Goal: Task Accomplishment & Management: Use online tool/utility

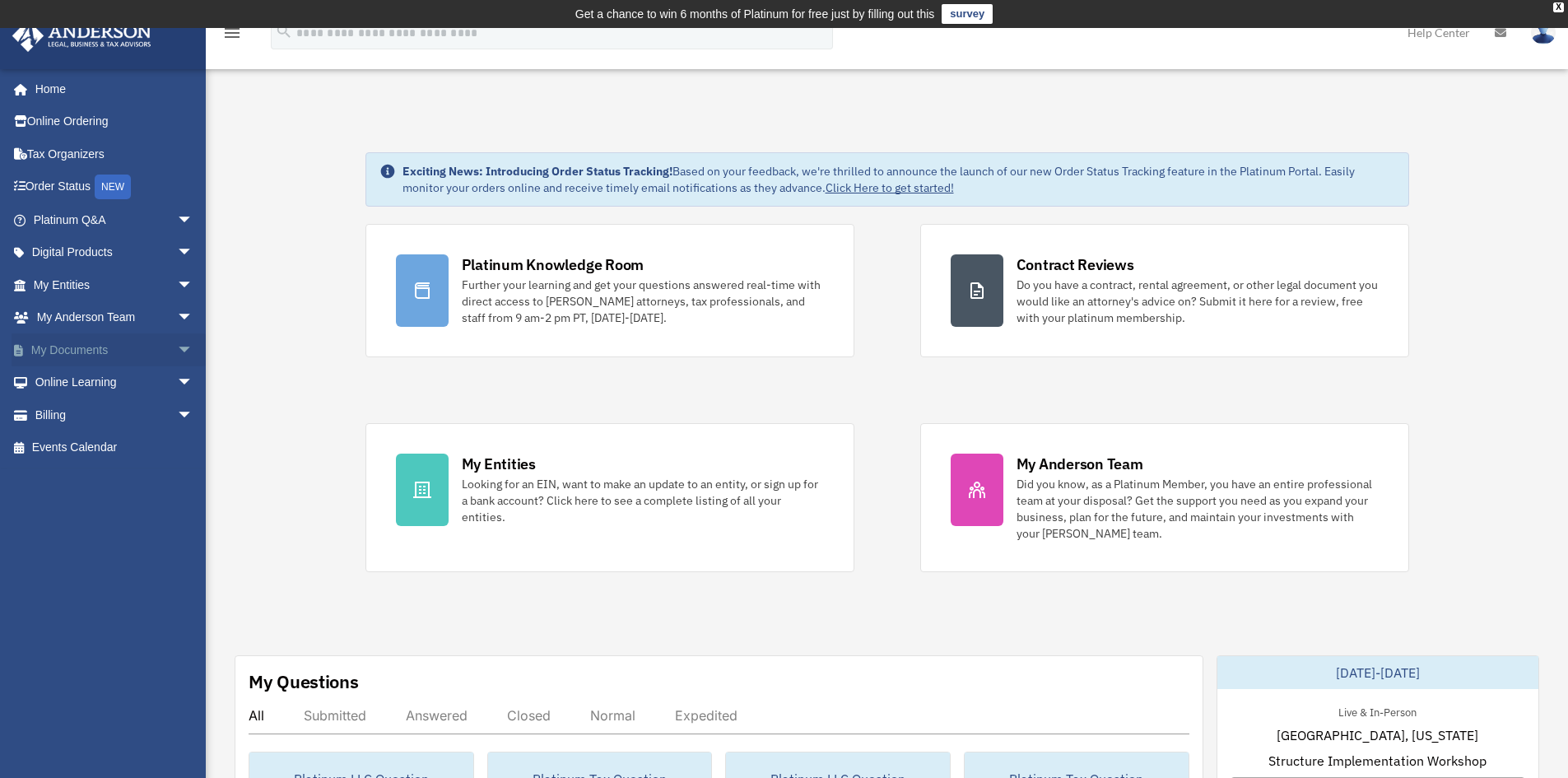
click at [177, 348] on span "arrow_drop_down" at bounding box center [194, 350] width 33 height 34
click at [91, 387] on link "Box" at bounding box center [120, 383] width 195 height 33
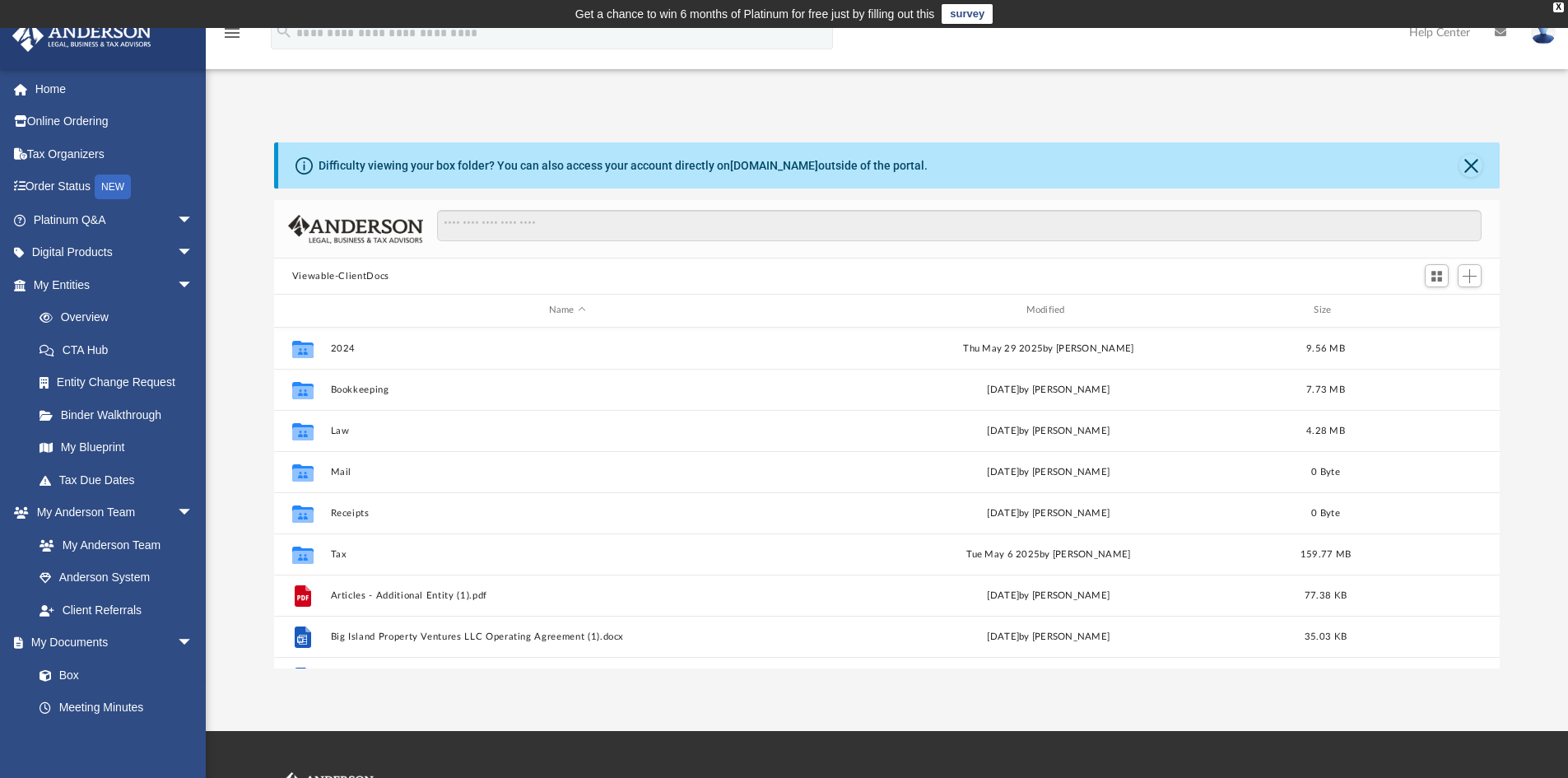
scroll to position [362, 1213]
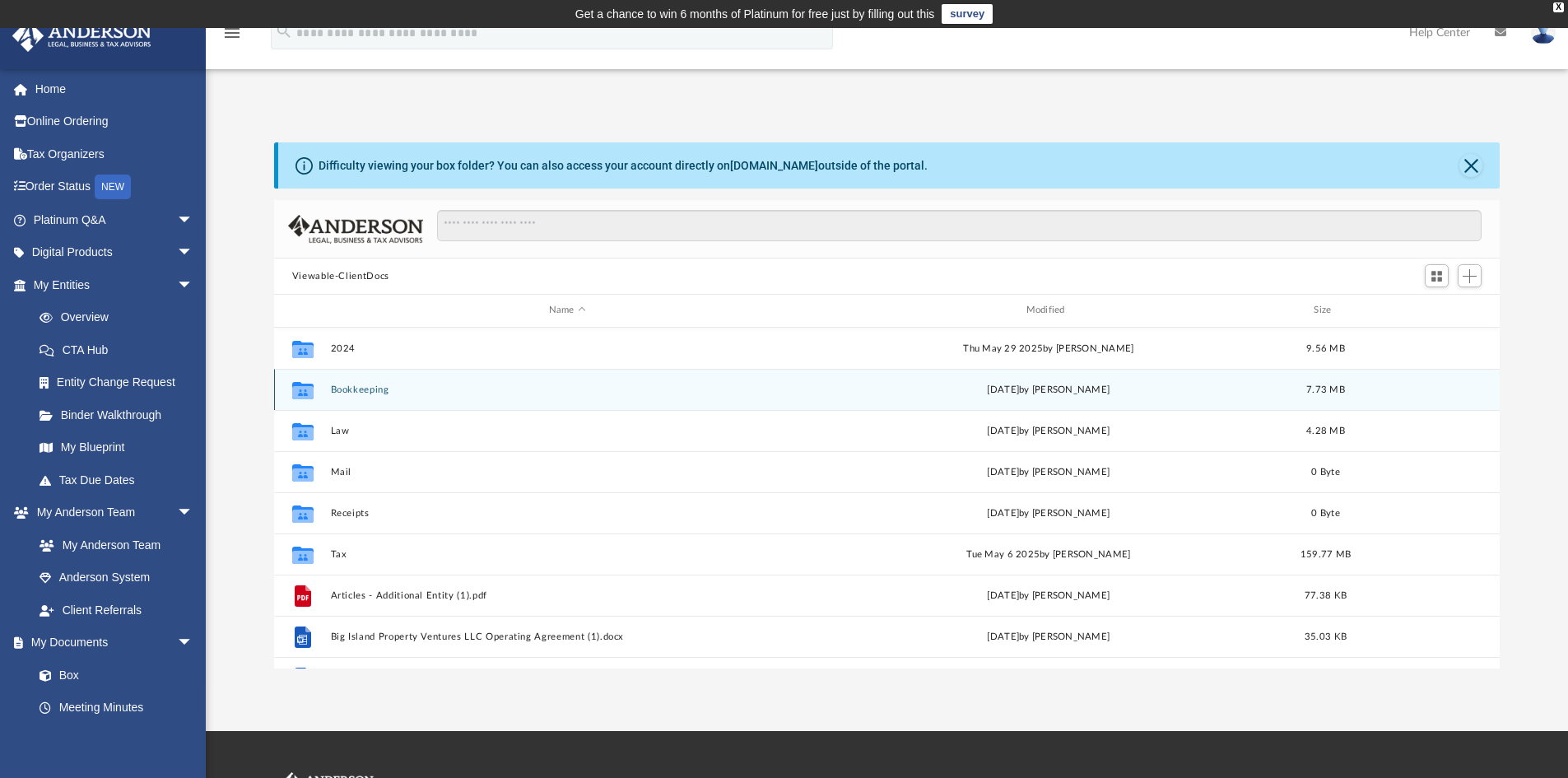
click at [325, 388] on div "Collaborated Folder Bookkeeping [DATE] by [PERSON_NAME] 7.73 MB" at bounding box center [887, 389] width 1227 height 41
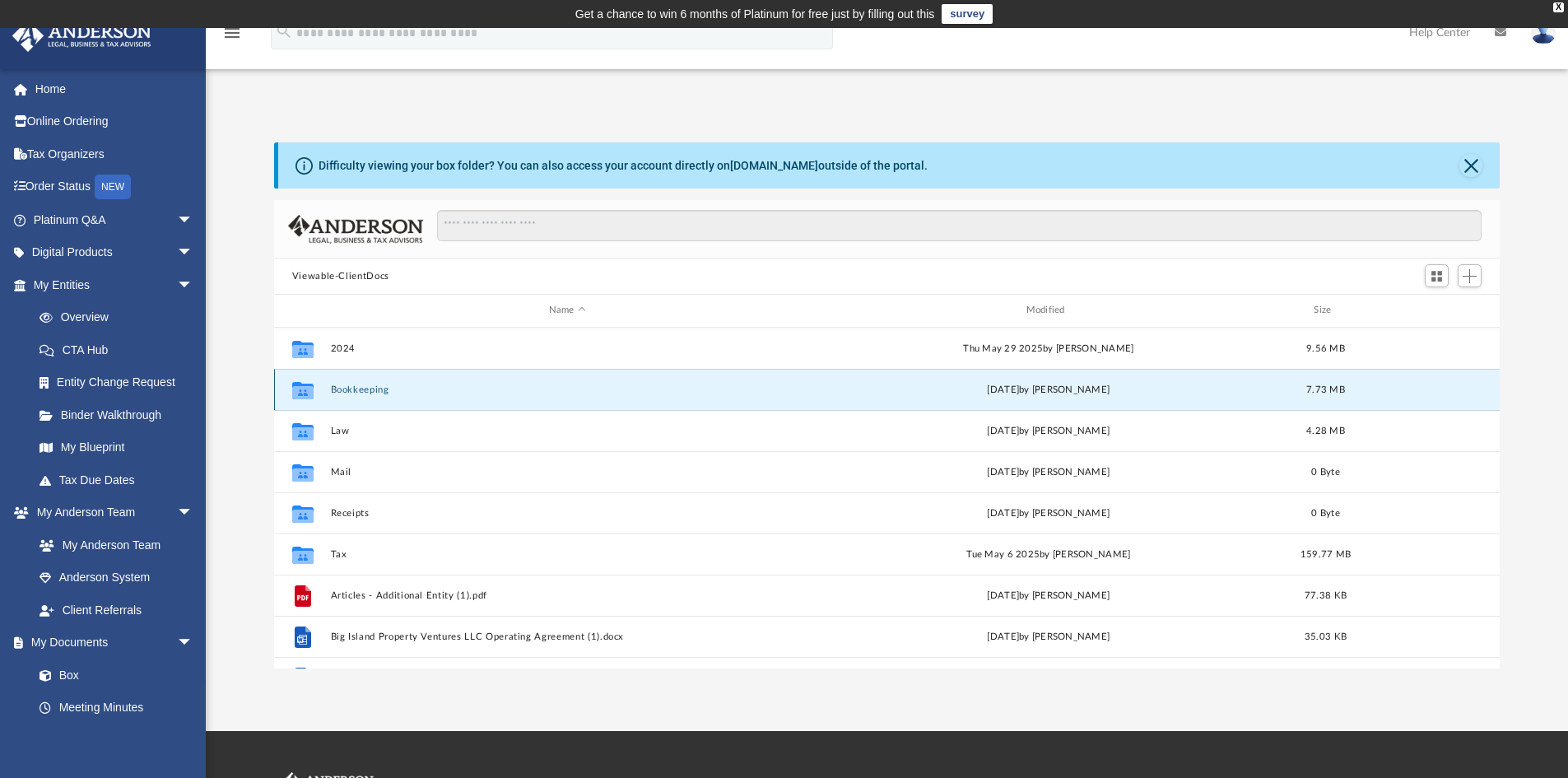
click at [301, 390] on icon "grid" at bounding box center [302, 389] width 21 height 17
click at [385, 393] on button "Bookkeeping" at bounding box center [567, 389] width 474 height 11
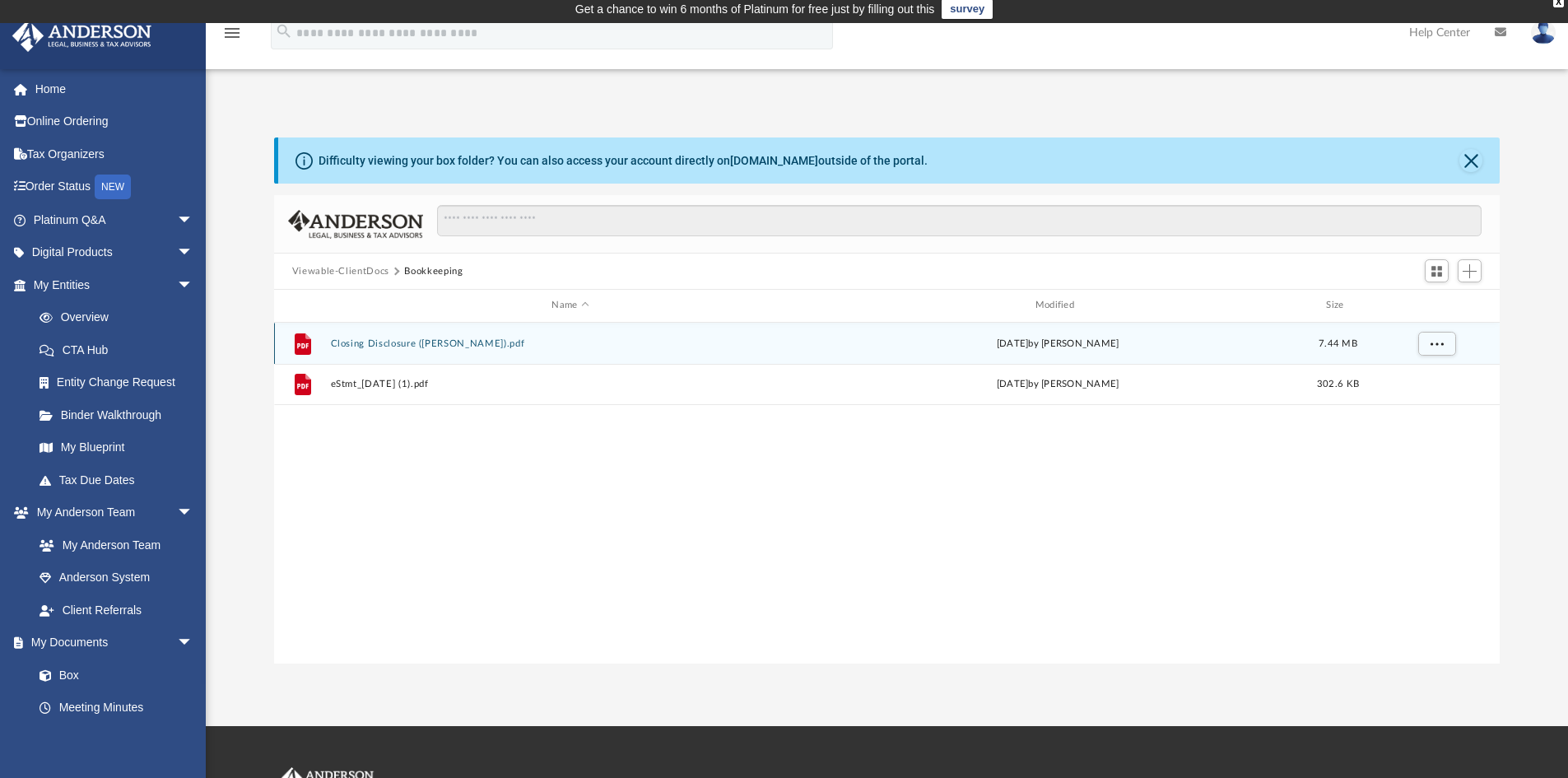
scroll to position [0, 0]
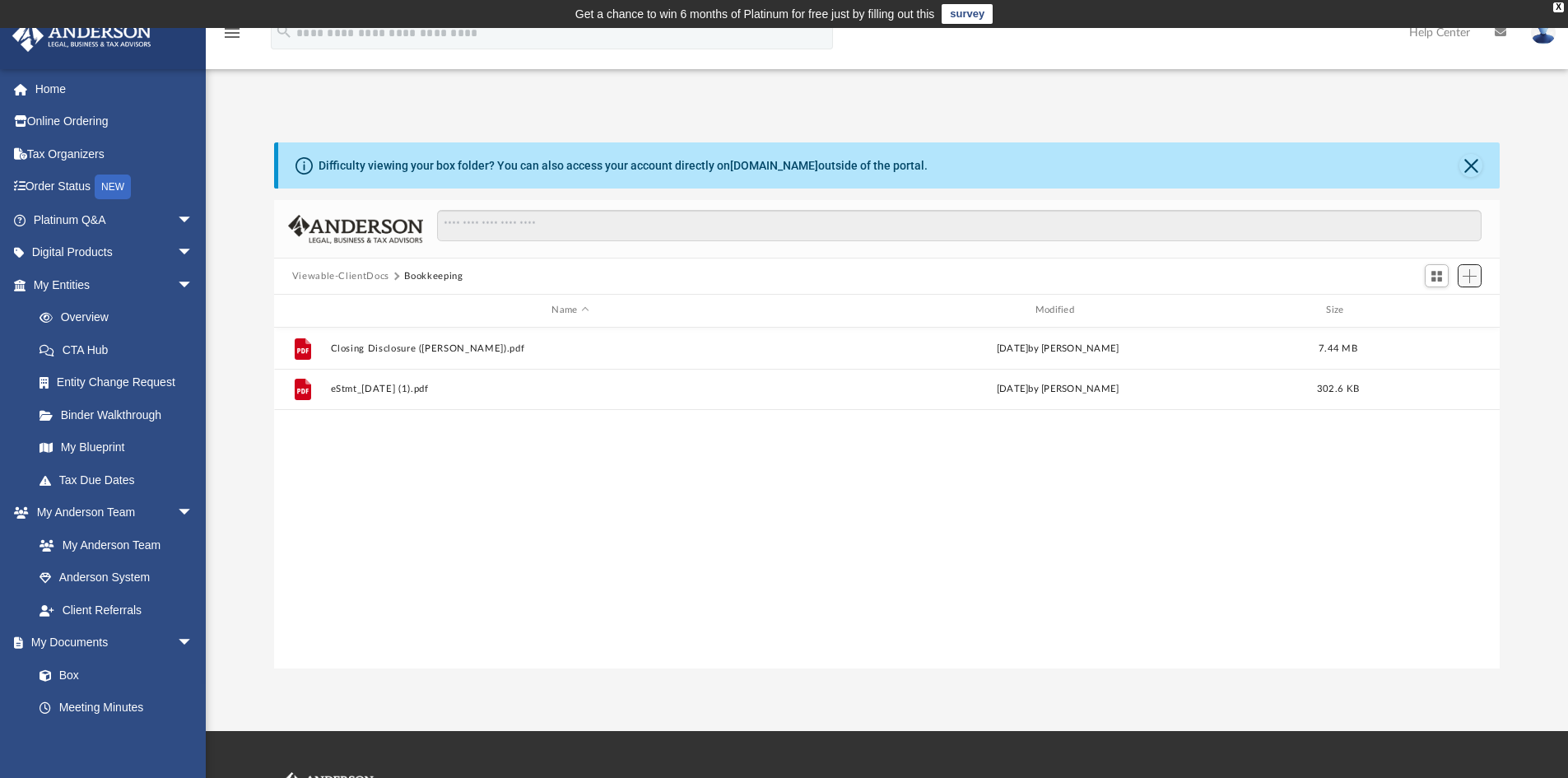
click at [1467, 276] on span "Add" at bounding box center [1470, 276] width 14 height 14
click at [1433, 312] on li "Upload" at bounding box center [1446, 309] width 52 height 17
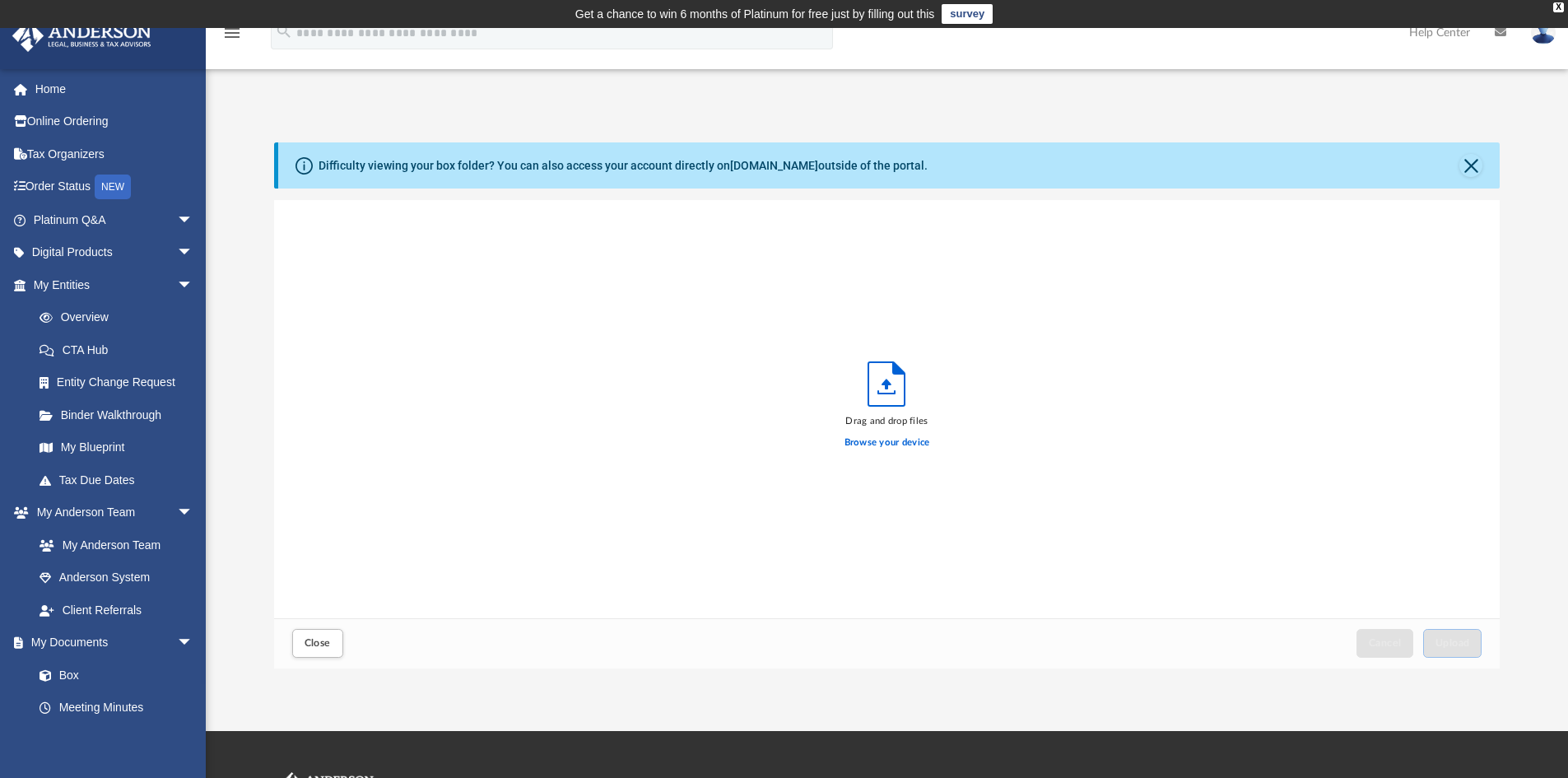
scroll to position [405, 1213]
click at [1460, 645] on span "Upload" at bounding box center [1453, 642] width 35 height 10
click at [1469, 648] on button "Upload" at bounding box center [1453, 642] width 59 height 28
click at [1469, 646] on span "Upload" at bounding box center [1453, 642] width 35 height 10
click at [1069, 391] on div "Success! Your files have been uploaded. Select More Files" at bounding box center [887, 409] width 1227 height 418
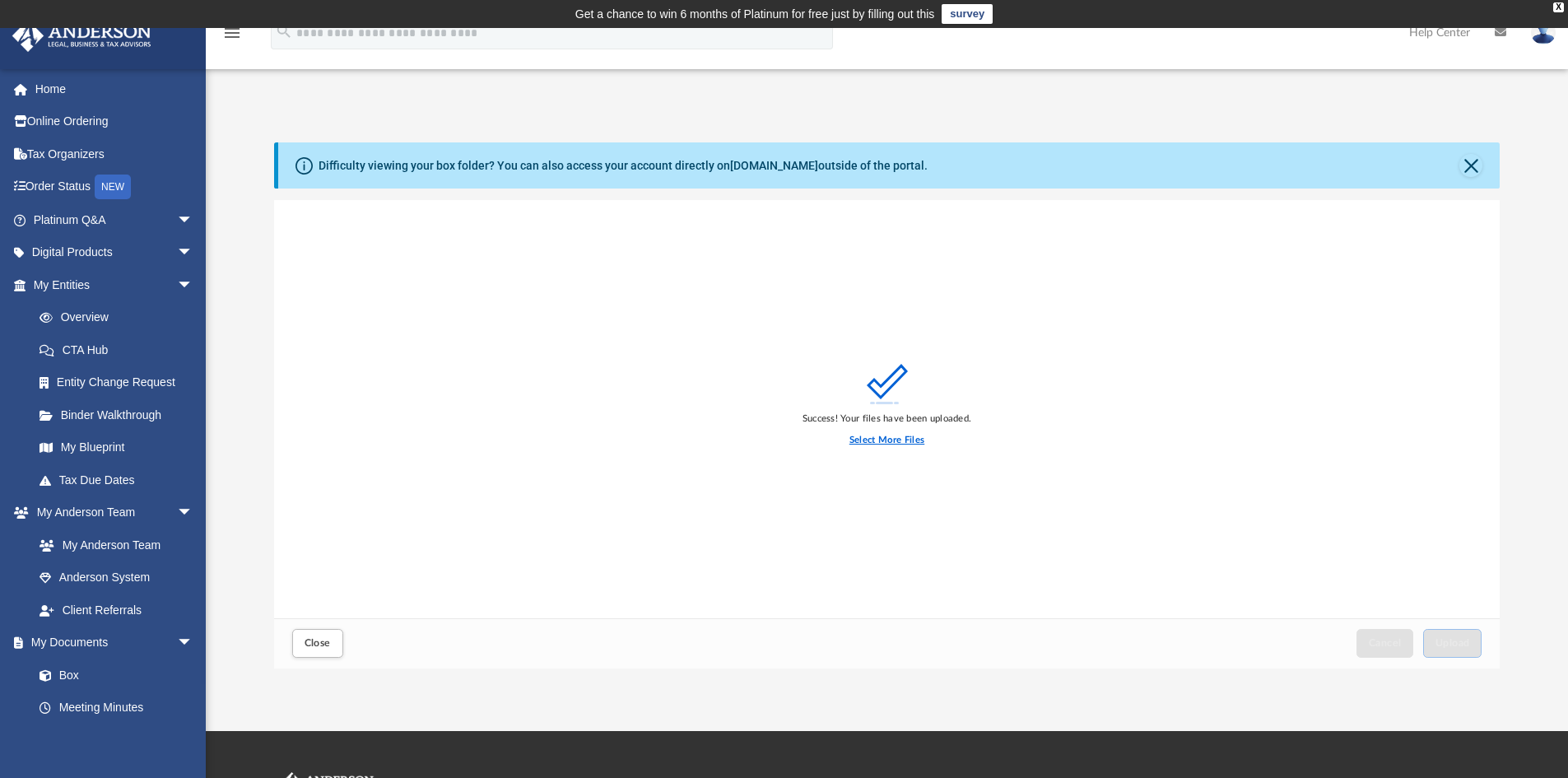
click at [901, 438] on label "Select More Files" at bounding box center [887, 440] width 75 height 15
click at [0, 0] on input "Select More Files" at bounding box center [0, 0] width 0 height 0
click at [1449, 644] on span "Upload" at bounding box center [1453, 642] width 35 height 10
click at [885, 439] on label "Select More Files" at bounding box center [887, 440] width 75 height 15
click at [0, 0] on input "Select More Files" at bounding box center [0, 0] width 0 height 0
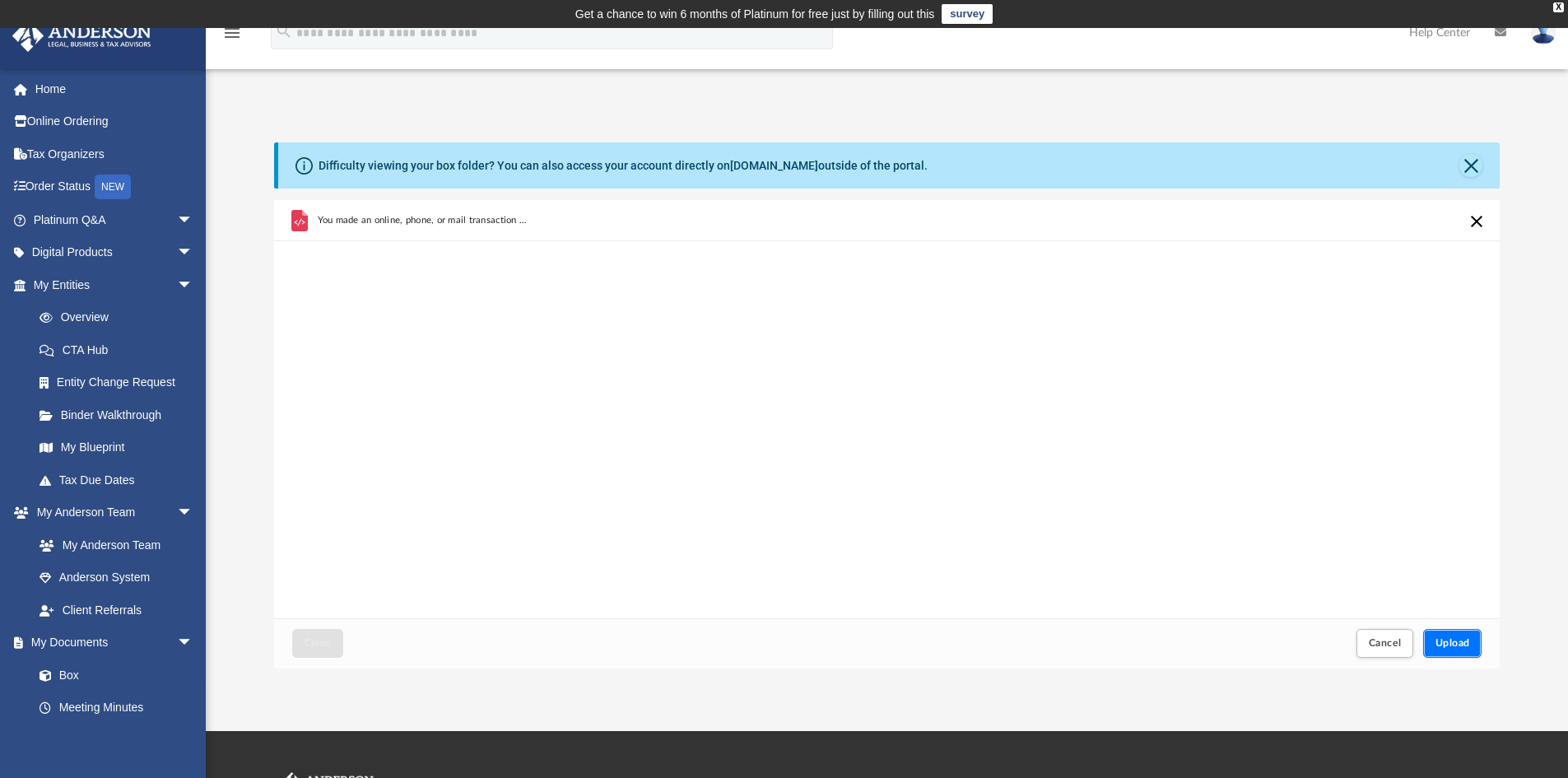
click at [1443, 641] on span "Upload" at bounding box center [1453, 642] width 35 height 10
click at [1473, 649] on button "Upload" at bounding box center [1453, 642] width 59 height 28
click at [1459, 641] on span "Upload" at bounding box center [1453, 642] width 35 height 10
click at [1470, 649] on button "Upload" at bounding box center [1453, 642] width 59 height 28
click at [1460, 641] on span "Upload" at bounding box center [1453, 642] width 35 height 10
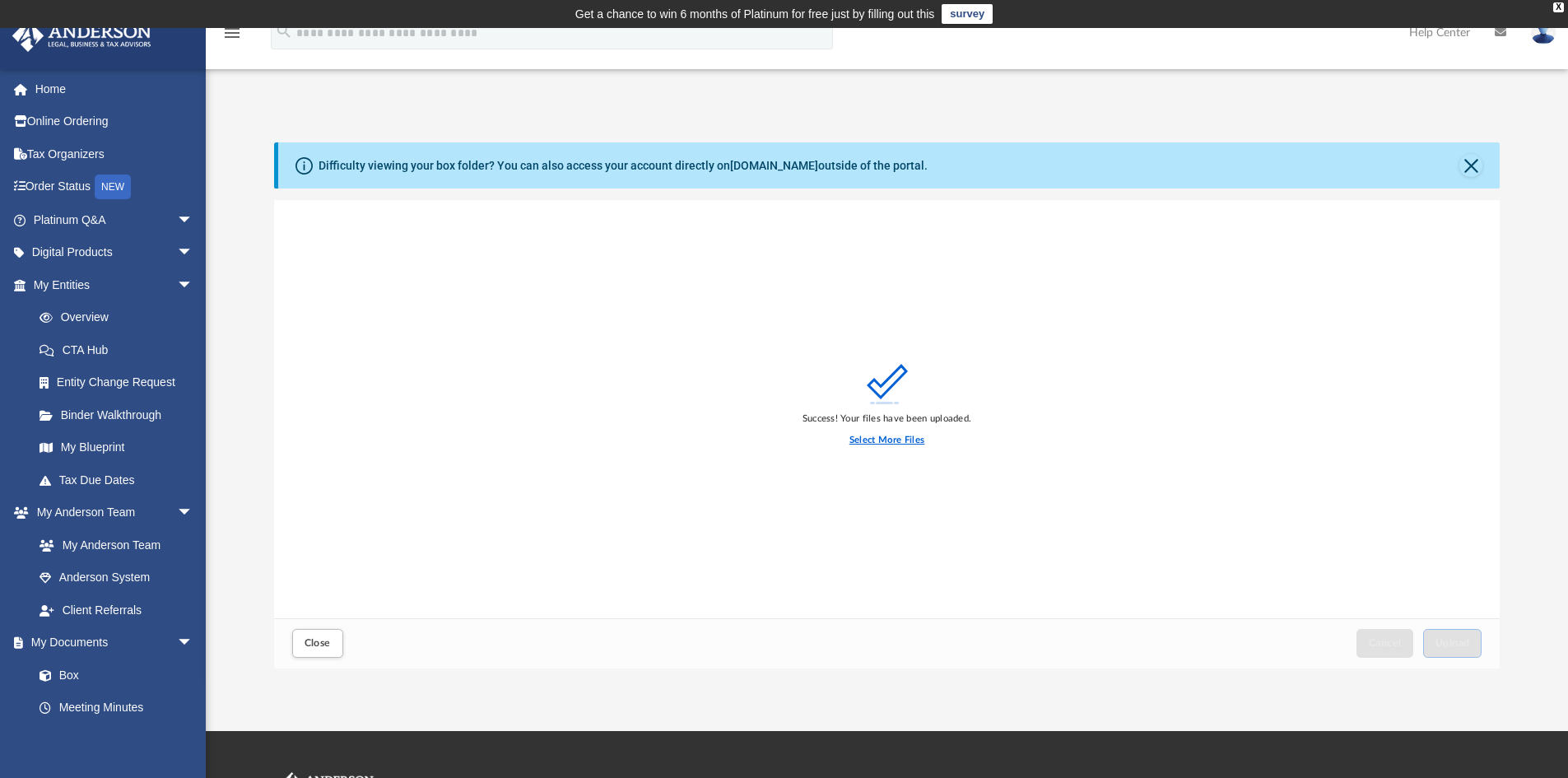
click at [904, 440] on label "Select More Files" at bounding box center [887, 440] width 75 height 15
click at [0, 0] on input "Select More Files" at bounding box center [0, 0] width 0 height 0
click at [902, 437] on label "Select More Files" at bounding box center [887, 440] width 75 height 15
click at [0, 0] on input "Select More Files" at bounding box center [0, 0] width 0 height 0
click at [1457, 644] on span "Upload" at bounding box center [1453, 642] width 35 height 10
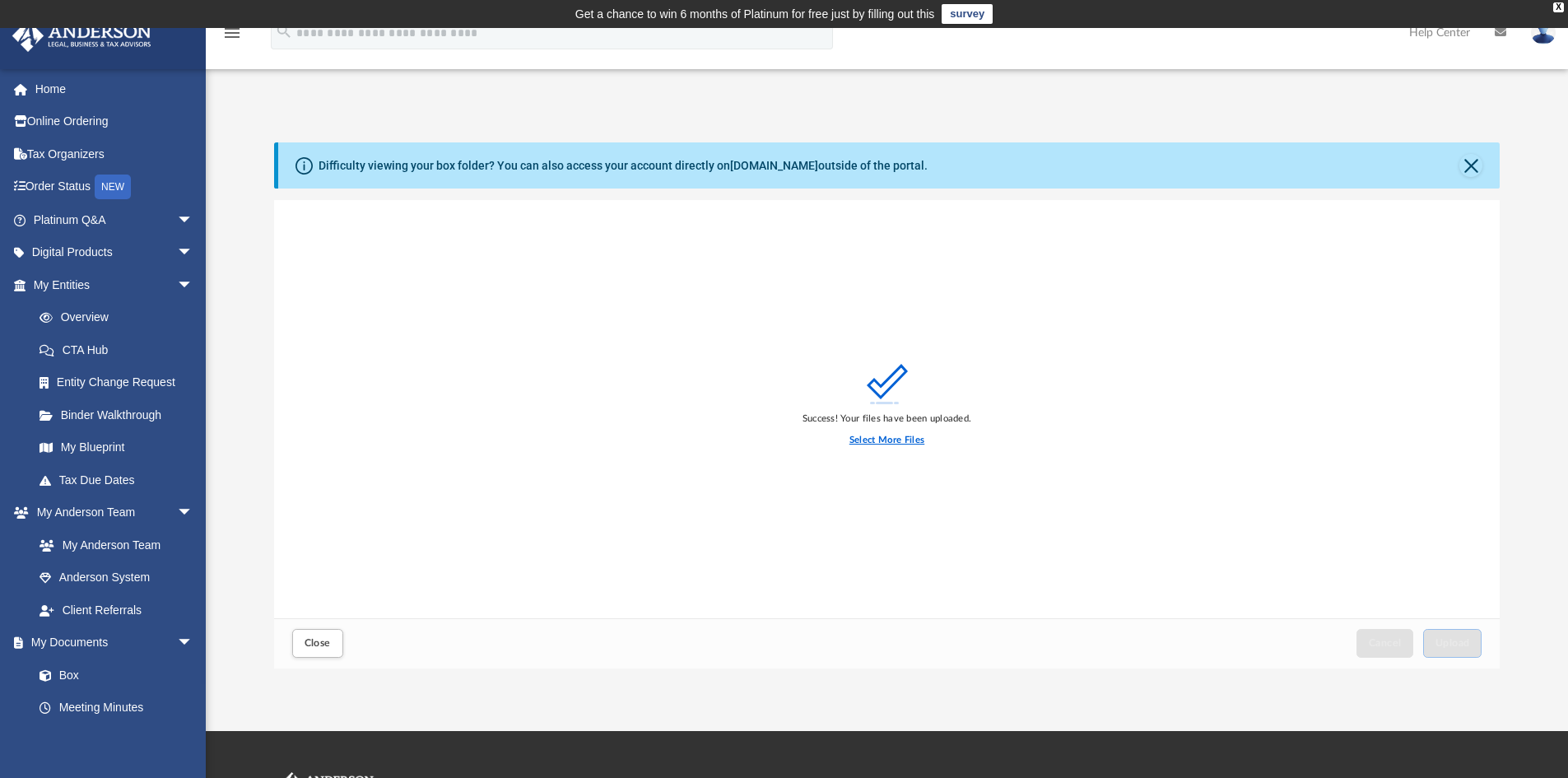
click at [856, 441] on label "Select More Files" at bounding box center [887, 440] width 75 height 15
click at [0, 0] on input "Select More Files" at bounding box center [0, 0] width 0 height 0
click at [1453, 632] on button "Upload" at bounding box center [1453, 642] width 59 height 28
click at [1464, 645] on span "Upload" at bounding box center [1453, 642] width 35 height 10
click at [1445, 644] on span "Upload" at bounding box center [1453, 642] width 35 height 10
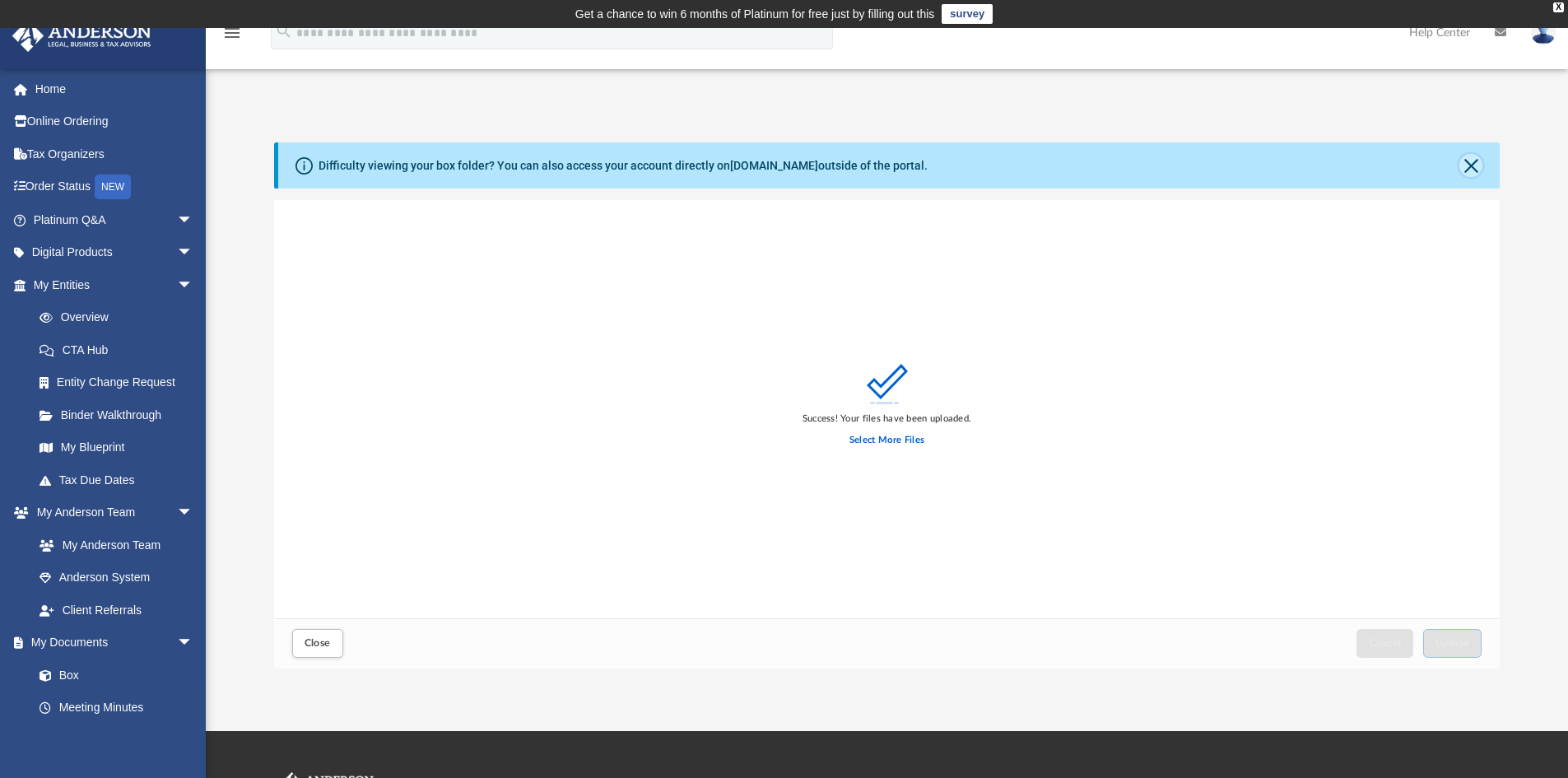
click at [1471, 165] on button "Close" at bounding box center [1471, 165] width 23 height 23
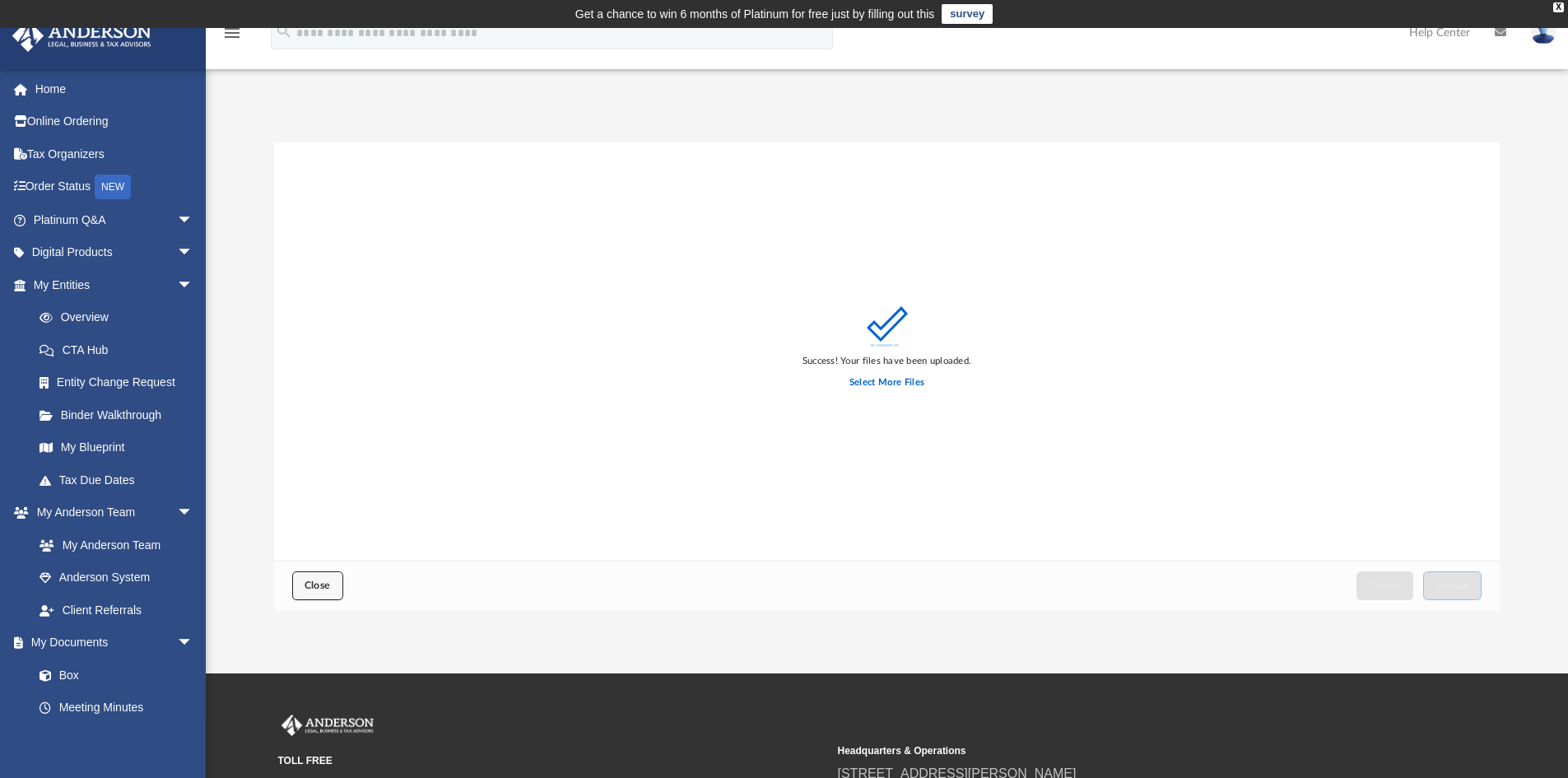
click at [314, 589] on span "Close" at bounding box center [317, 585] width 27 height 10
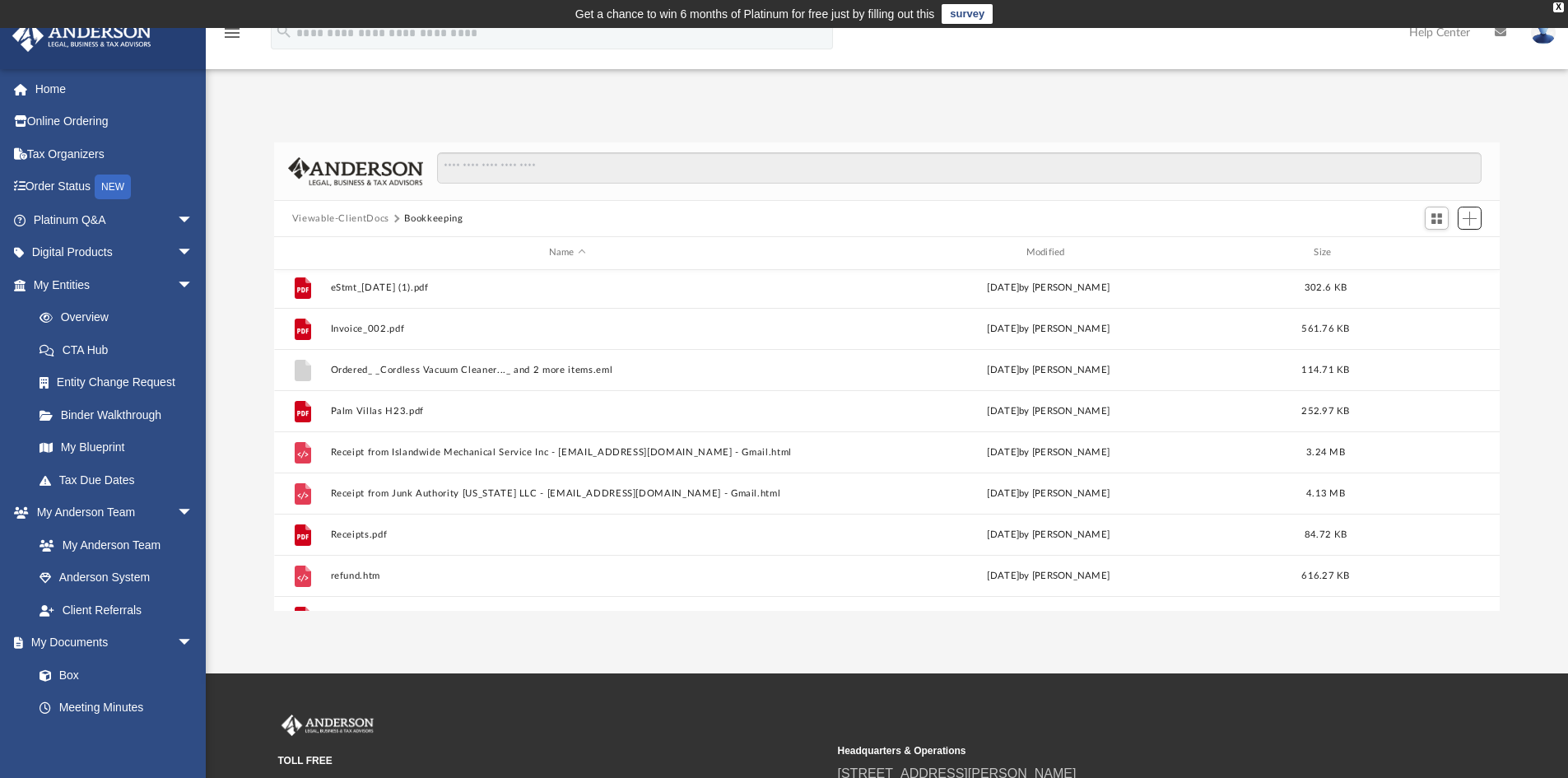
scroll to position [0, 0]
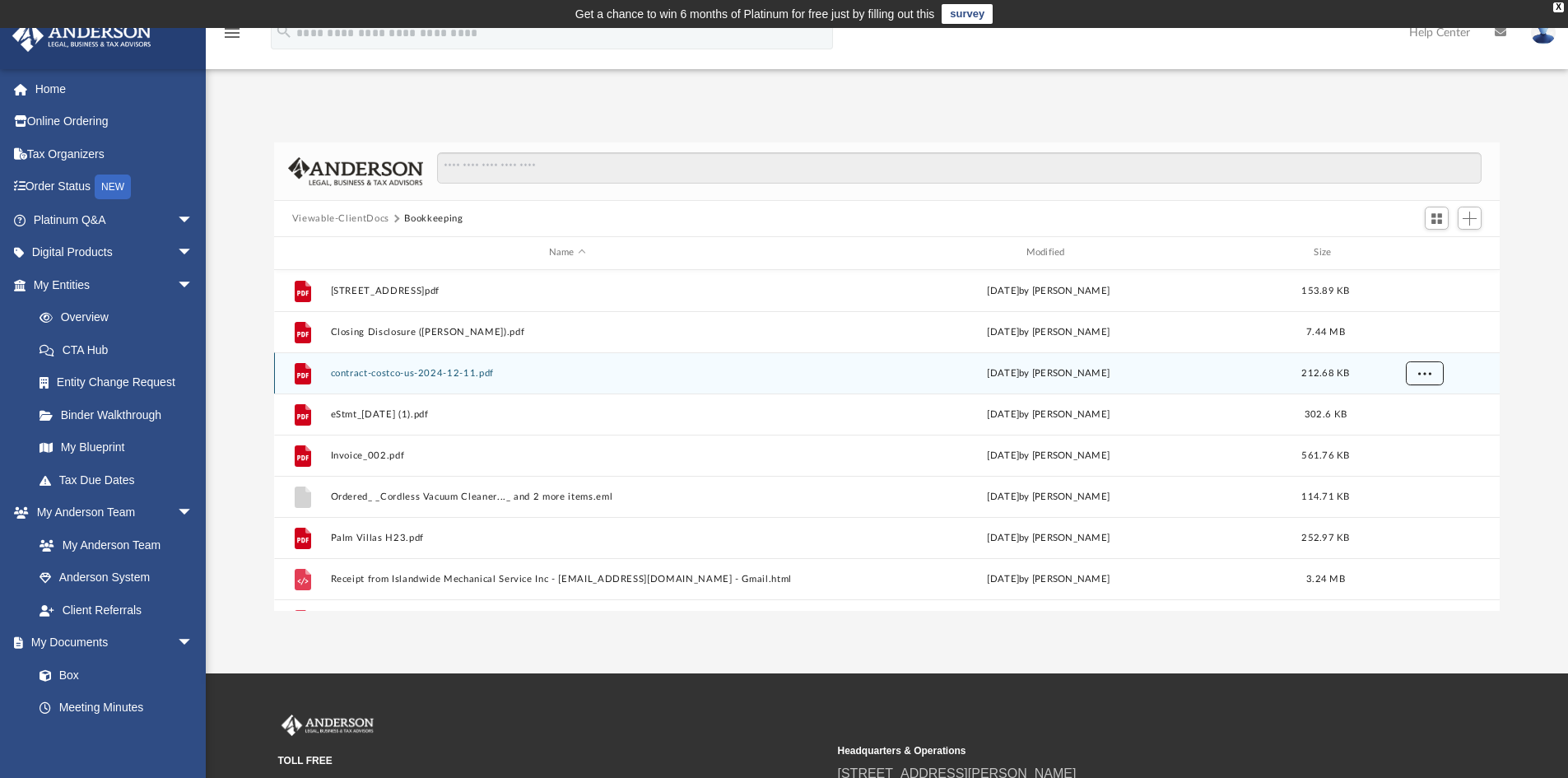
click at [1419, 374] on span "More options" at bounding box center [1425, 372] width 13 height 9
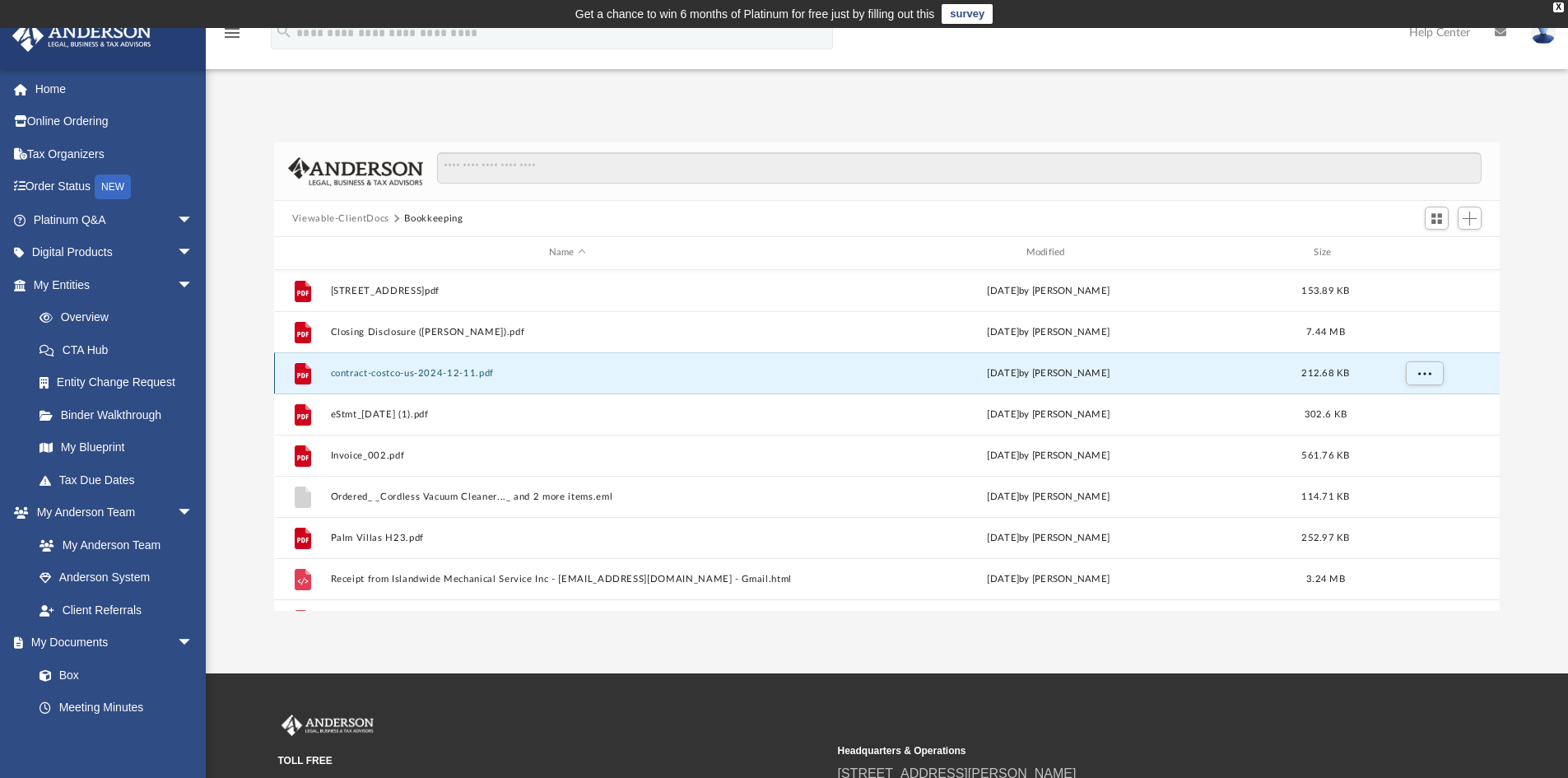
drag, startPoint x: 864, startPoint y: 364, endPoint x: 581, endPoint y: 390, distance: 284.2
click at [581, 390] on div "File contract-costco-us-2024-12-11.pdf [DATE] by [PERSON_NAME] 212.68 KB" at bounding box center [887, 372] width 1227 height 41
click at [1438, 379] on button "More options" at bounding box center [1424, 372] width 38 height 25
drag, startPoint x: 344, startPoint y: 368, endPoint x: 593, endPoint y: 390, distance: 250.0
click at [592, 390] on div "File contract-costco-us-2024-12-11.pdf [DATE] by [PERSON_NAME] 212.68 KB" at bounding box center [887, 372] width 1227 height 41
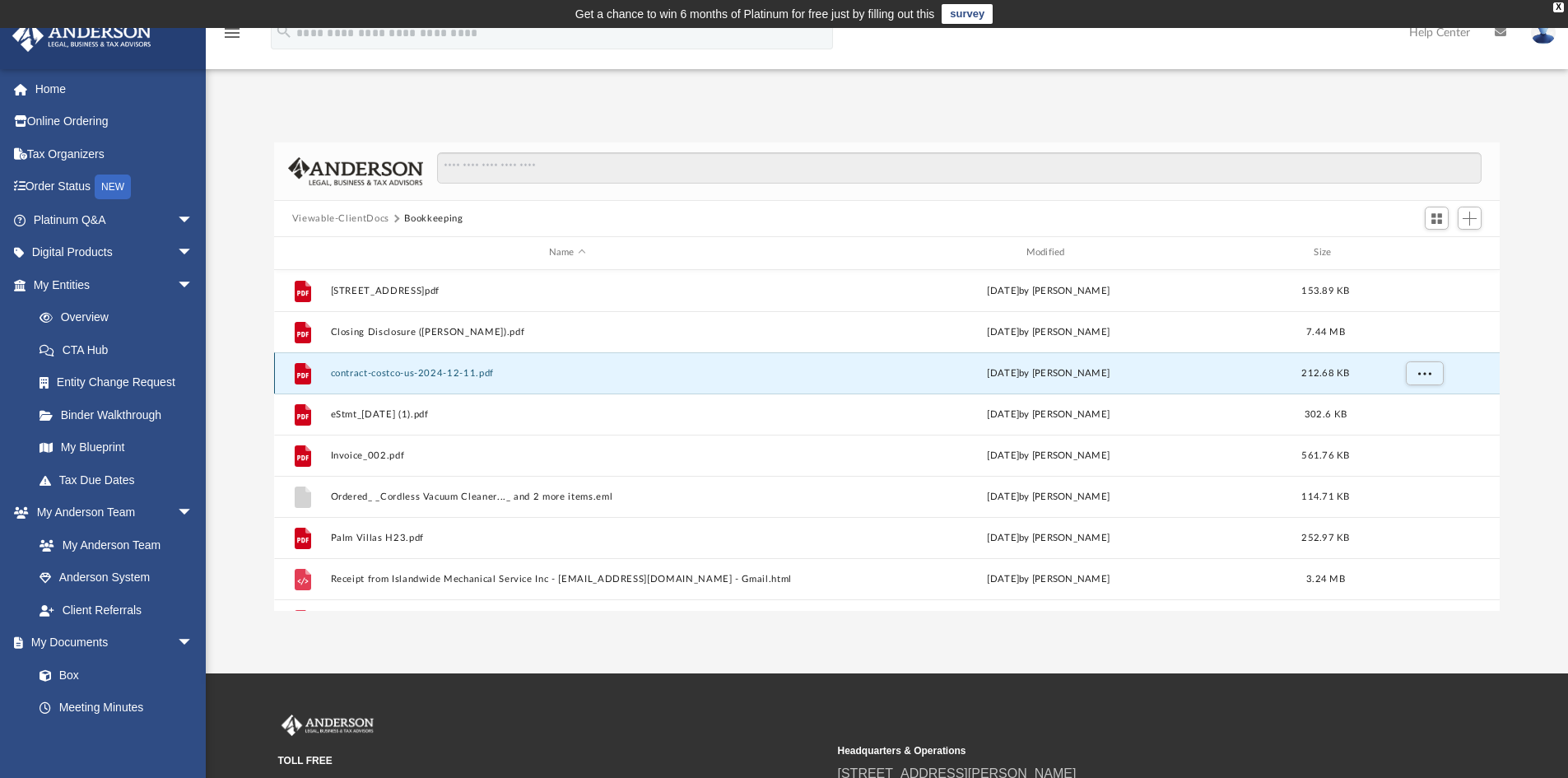
click at [615, 390] on div "File contract-costco-us-2024-12-11.pdf [DATE] by [PERSON_NAME] 212.68 KB" at bounding box center [887, 372] width 1227 height 41
click at [1469, 225] on button "Add" at bounding box center [1470, 218] width 25 height 23
click at [1441, 252] on li "Upload" at bounding box center [1446, 251] width 52 height 17
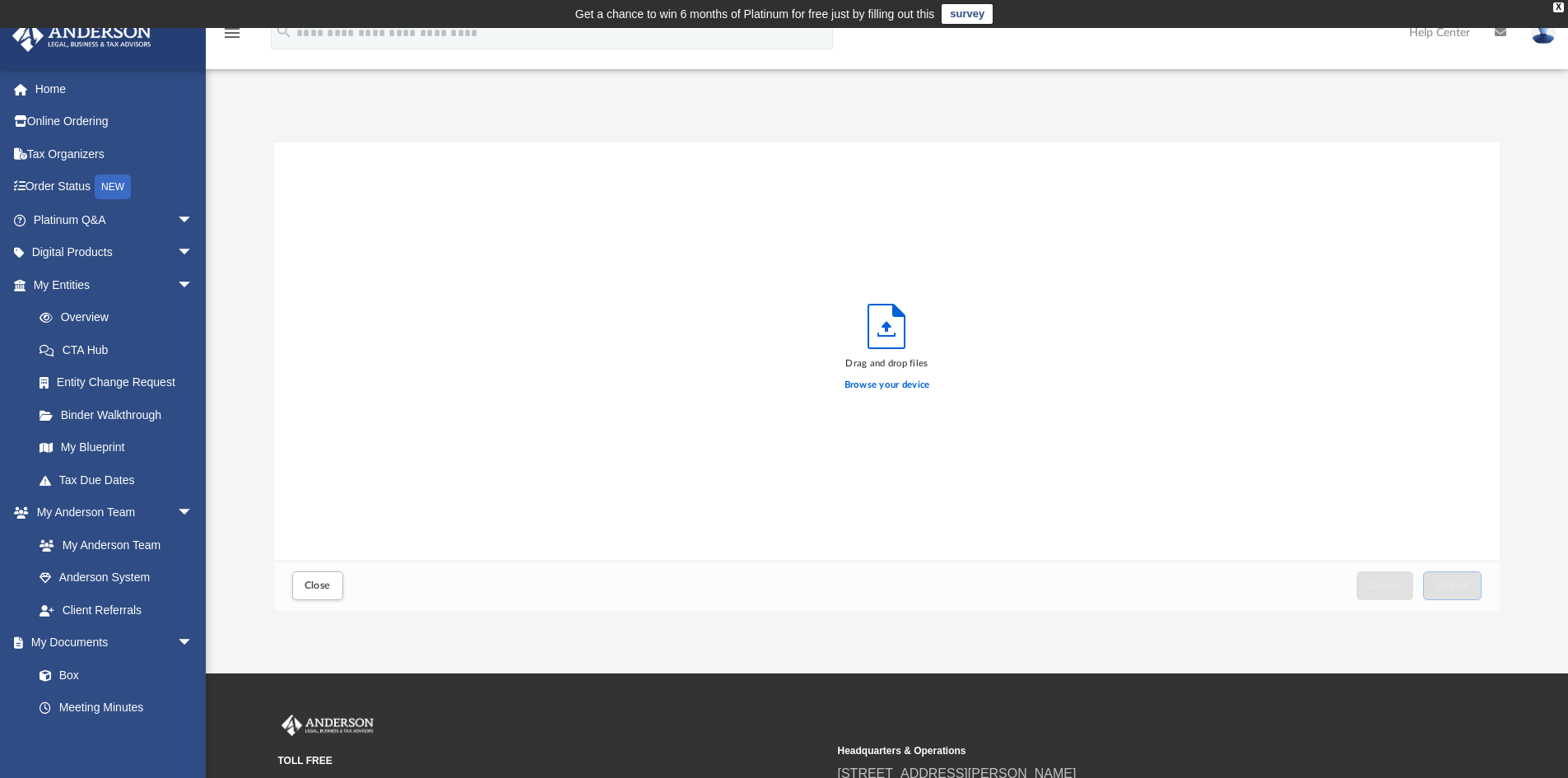
scroll to position [405, 1213]
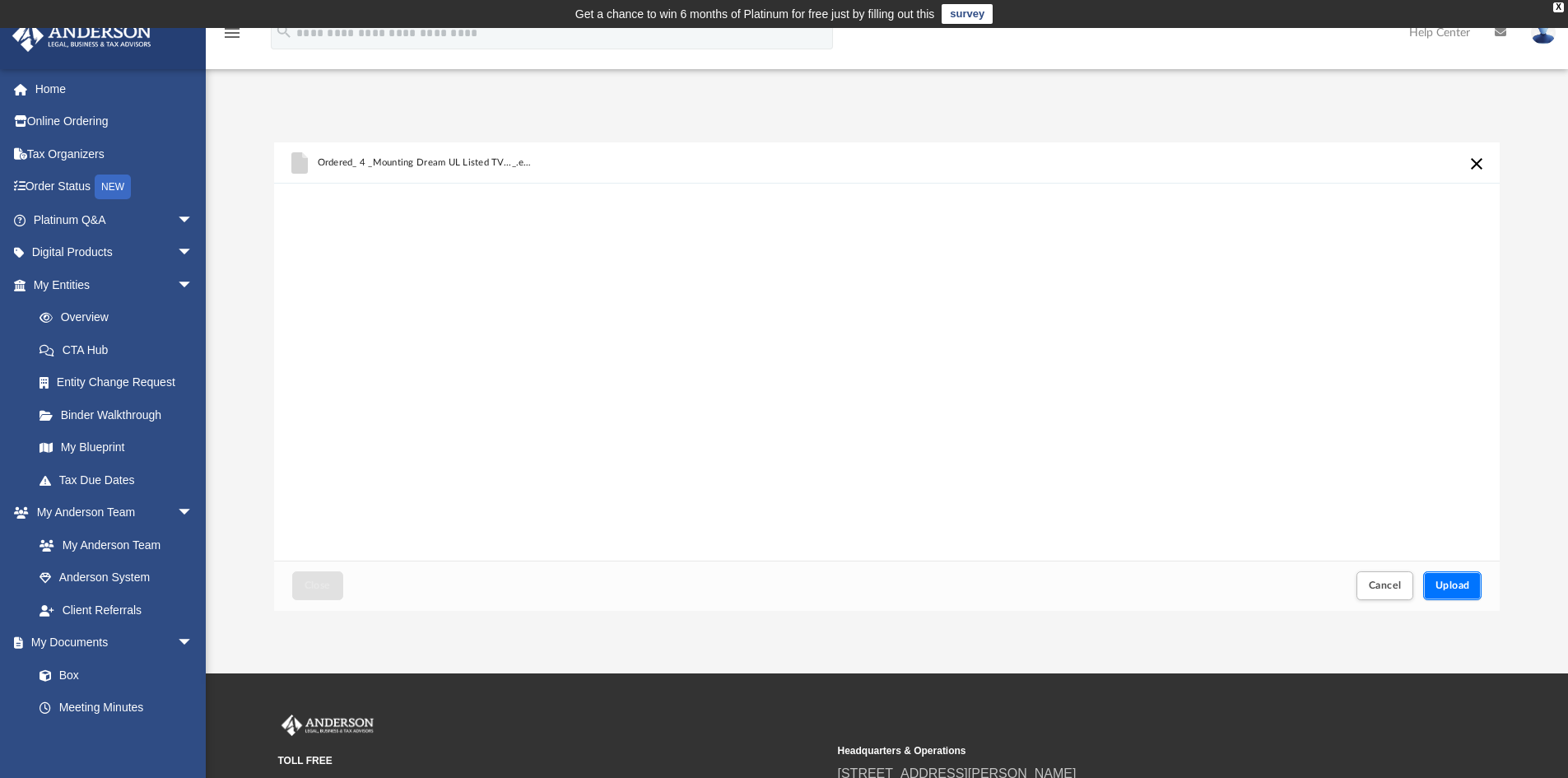
click at [1471, 586] on button "Upload" at bounding box center [1453, 585] width 59 height 28
click at [1456, 586] on span "Upload" at bounding box center [1453, 585] width 35 height 10
click at [1454, 578] on button "Upload" at bounding box center [1453, 585] width 59 height 28
click at [1450, 583] on span "Upload" at bounding box center [1453, 585] width 35 height 10
click at [1459, 587] on span "Upload" at bounding box center [1453, 585] width 35 height 10
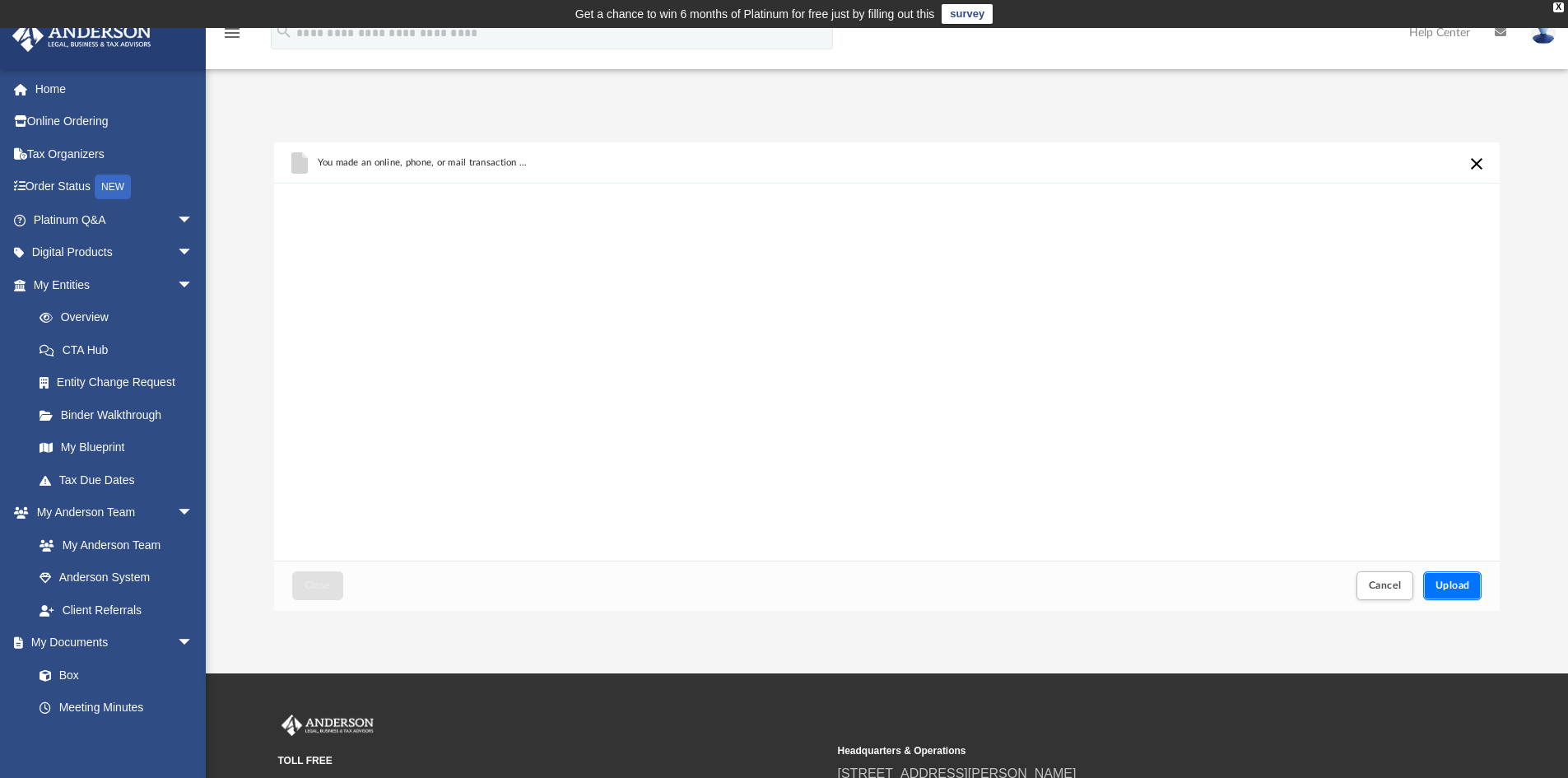
click at [1460, 584] on span "Upload" at bounding box center [1453, 585] width 35 height 10
click at [1460, 588] on span "Upload" at bounding box center [1453, 585] width 35 height 10
click at [1459, 585] on span "Upload" at bounding box center [1453, 585] width 35 height 10
